Goal: Task Accomplishment & Management: Complete application form

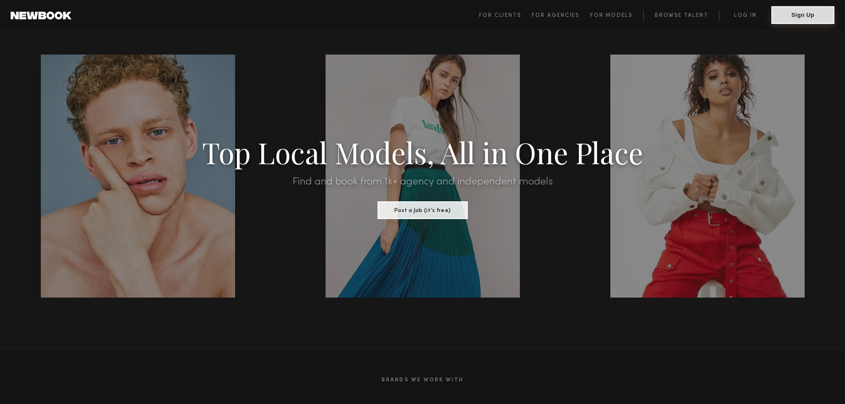
click at [794, 17] on button "Sign Up" at bounding box center [803, 15] width 63 height 18
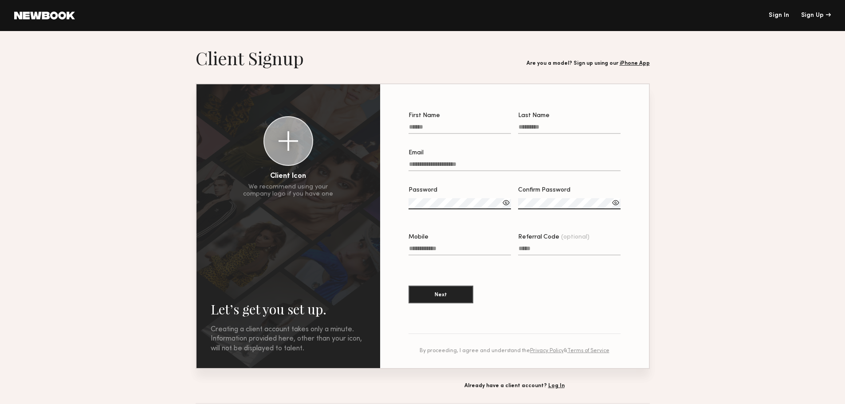
click at [459, 250] on input "Mobile" at bounding box center [460, 250] width 103 height 10
click at [566, 194] on div "Confirm Password" at bounding box center [569, 190] width 103 height 6
click at [559, 250] on input "Referral Code (optional)" at bounding box center [569, 250] width 103 height 10
click at [557, 241] on div "Referral Code (optional)" at bounding box center [569, 237] width 103 height 6
click at [557, 245] on input "Referral Code (optional)" at bounding box center [569, 250] width 103 height 10
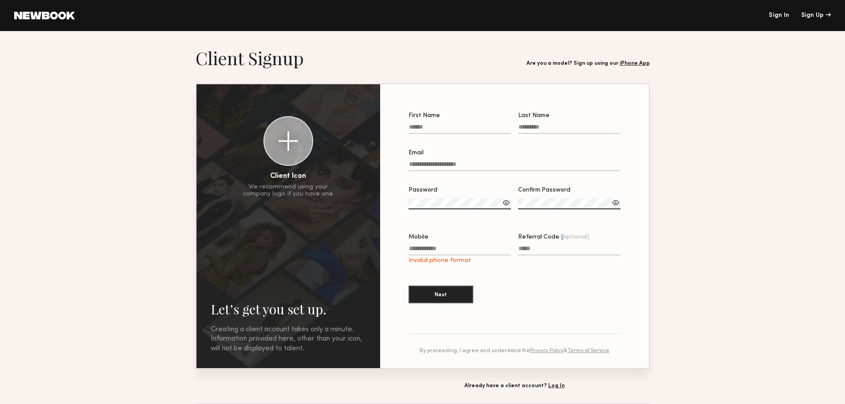
click at [557, 241] on div "Referral Code (optional)" at bounding box center [569, 237] width 103 height 6
click at [557, 245] on input "Referral Code (optional)" at bounding box center [569, 250] width 103 height 10
click at [557, 241] on div "Referral Code (optional)" at bounding box center [569, 237] width 103 height 6
click at [557, 245] on input "Referral Code (optional)" at bounding box center [569, 250] width 103 height 10
click at [551, 244] on div at bounding box center [551, 244] width 0 height 0
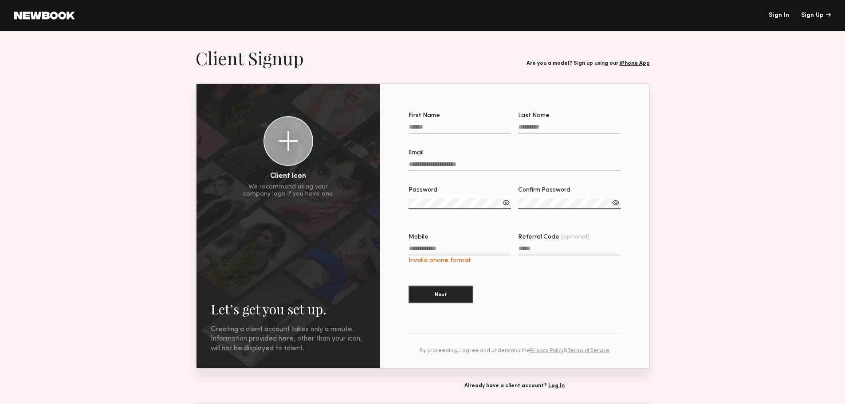
click at [678, 213] on section "Let’s get you set up. Sign Up Below. Creating a client account takes only a min…" at bounding box center [422, 218] width 845 height 342
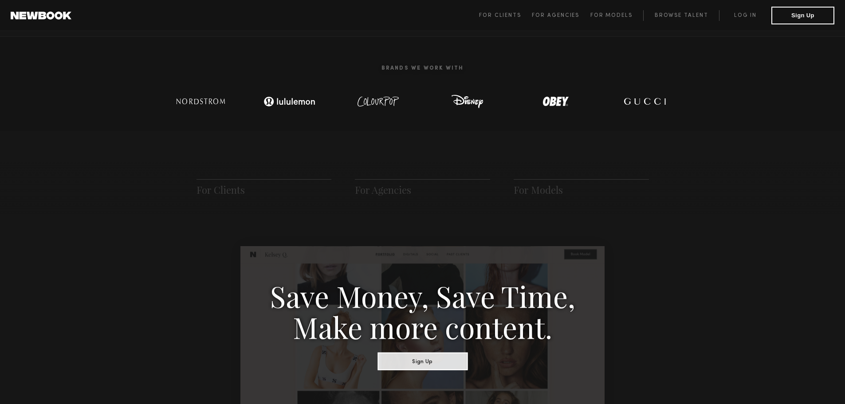
scroll to position [266, 0]
